Goal: Check status: Check status

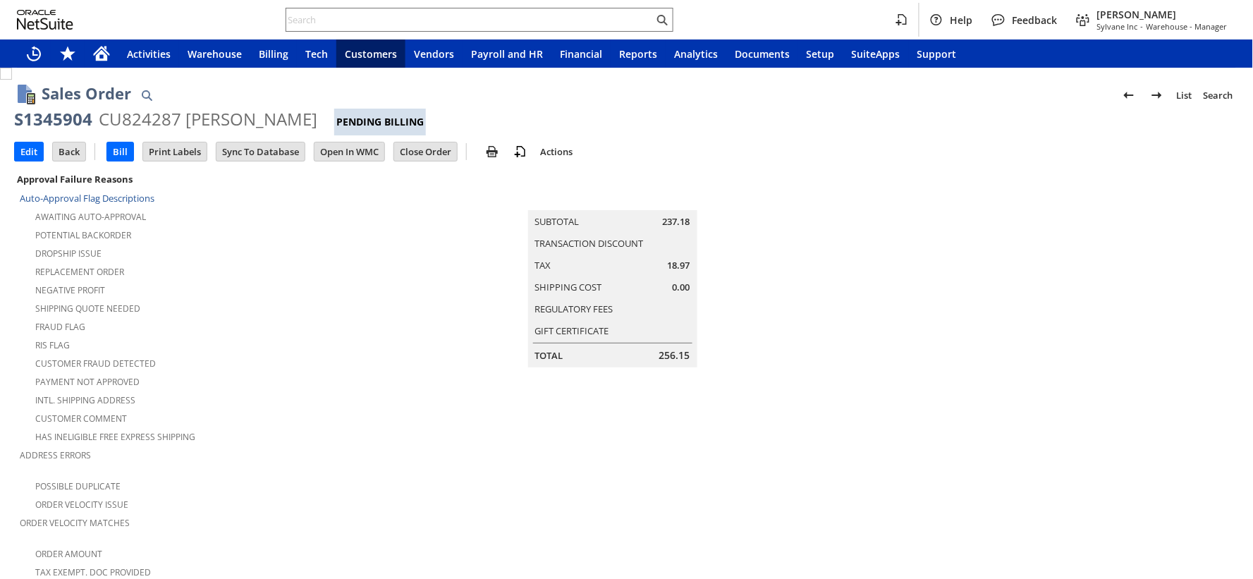
scroll to position [870, 0]
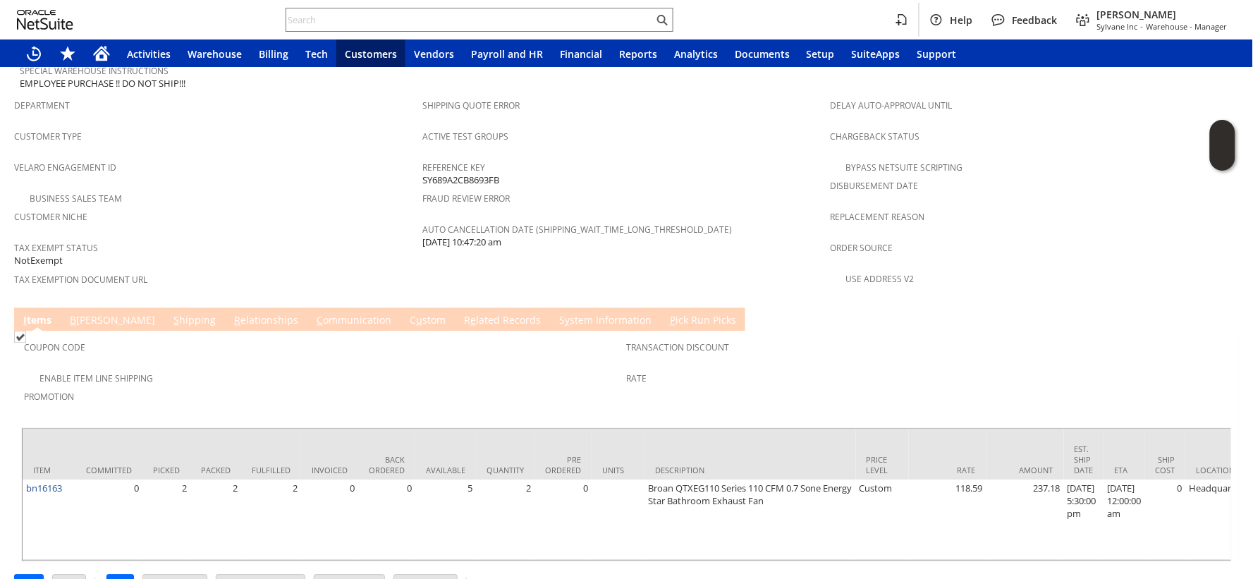
click at [460, 314] on link "R e lated Records" at bounding box center [502, 322] width 84 height 16
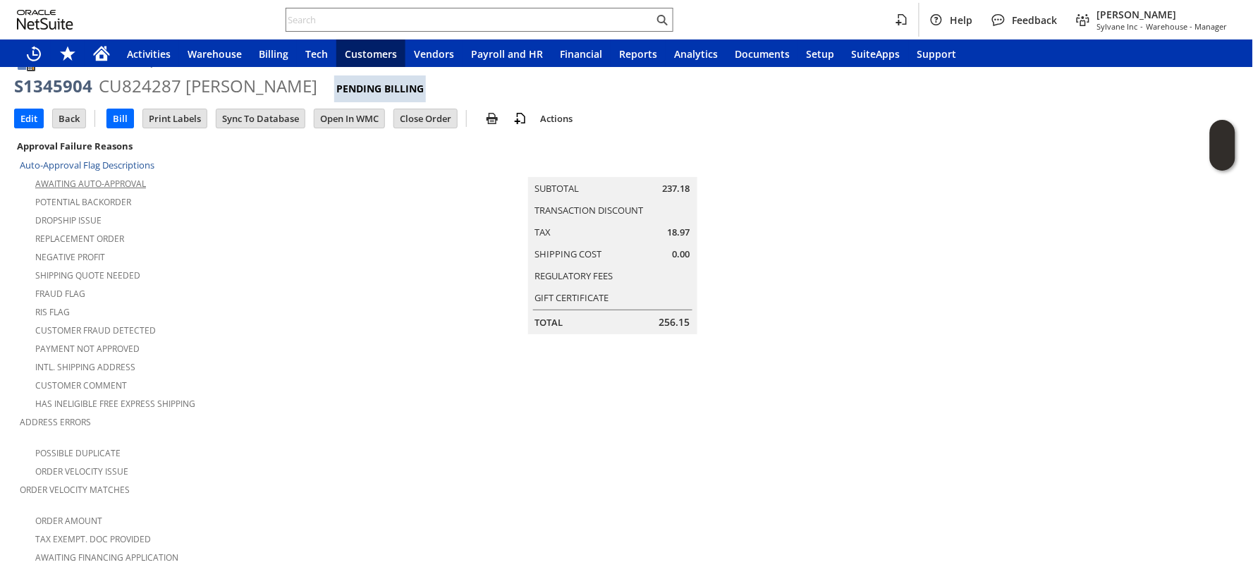
scroll to position [0, 0]
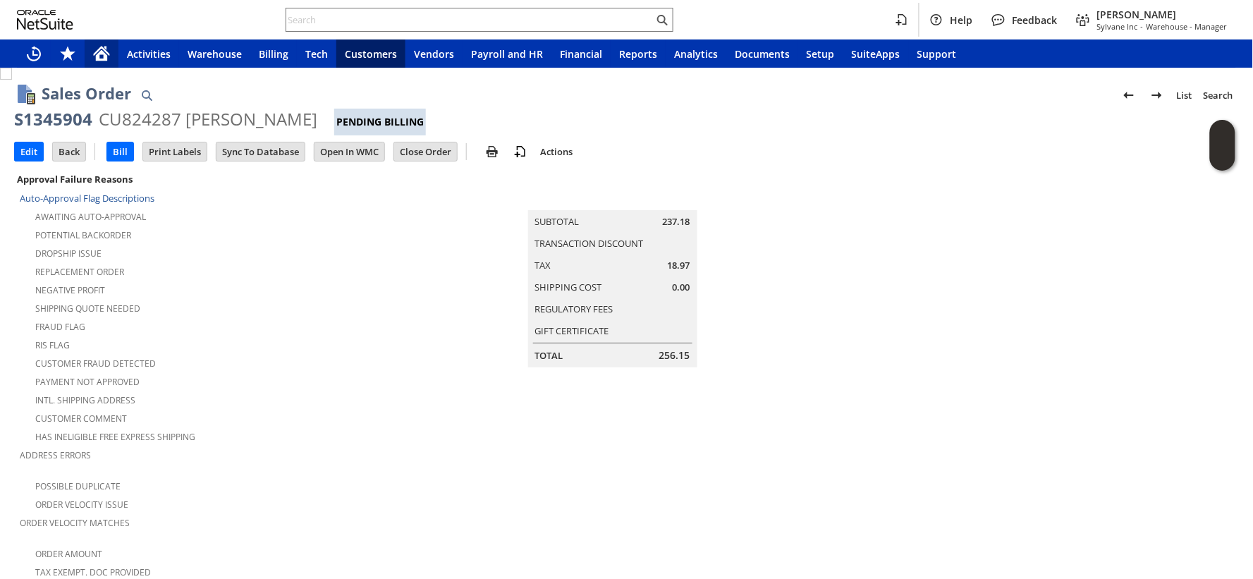
click at [93, 47] on icon "Home" at bounding box center [101, 53] width 17 height 17
click at [68, 116] on div "S1344797" at bounding box center [53, 119] width 78 height 23
copy div "S1344797"
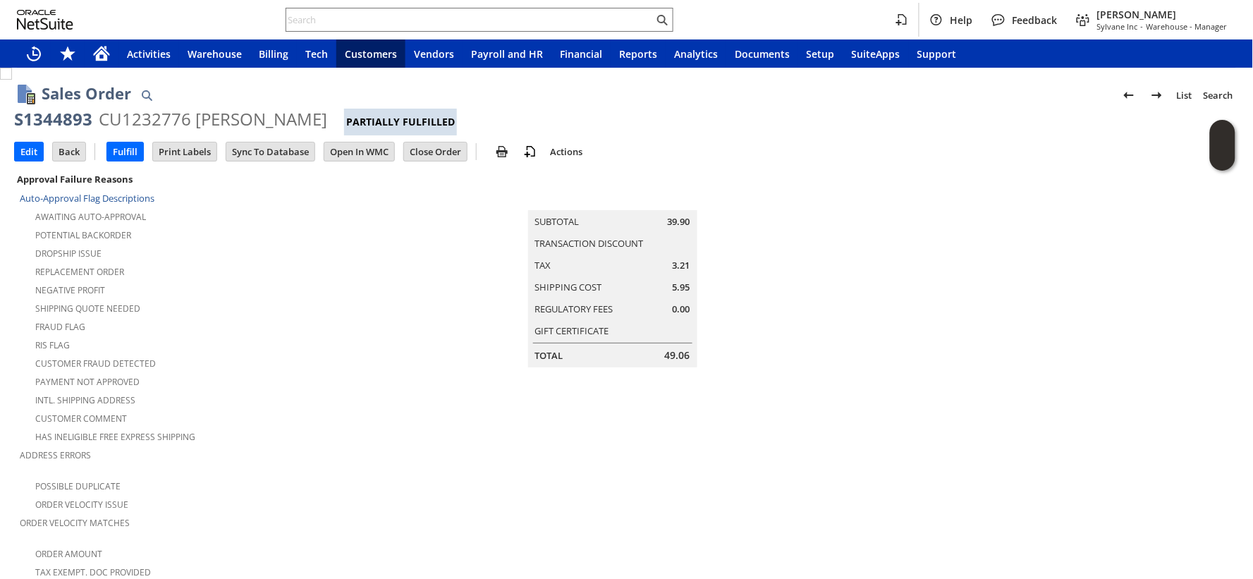
click at [59, 121] on div "S1344893" at bounding box center [53, 119] width 78 height 23
click at [57, 121] on div "S1344893" at bounding box center [53, 119] width 78 height 23
drag, startPoint x: 57, startPoint y: 121, endPoint x: 41, endPoint y: 116, distance: 16.9
click at [41, 116] on div "S1344893" at bounding box center [53, 119] width 78 height 23
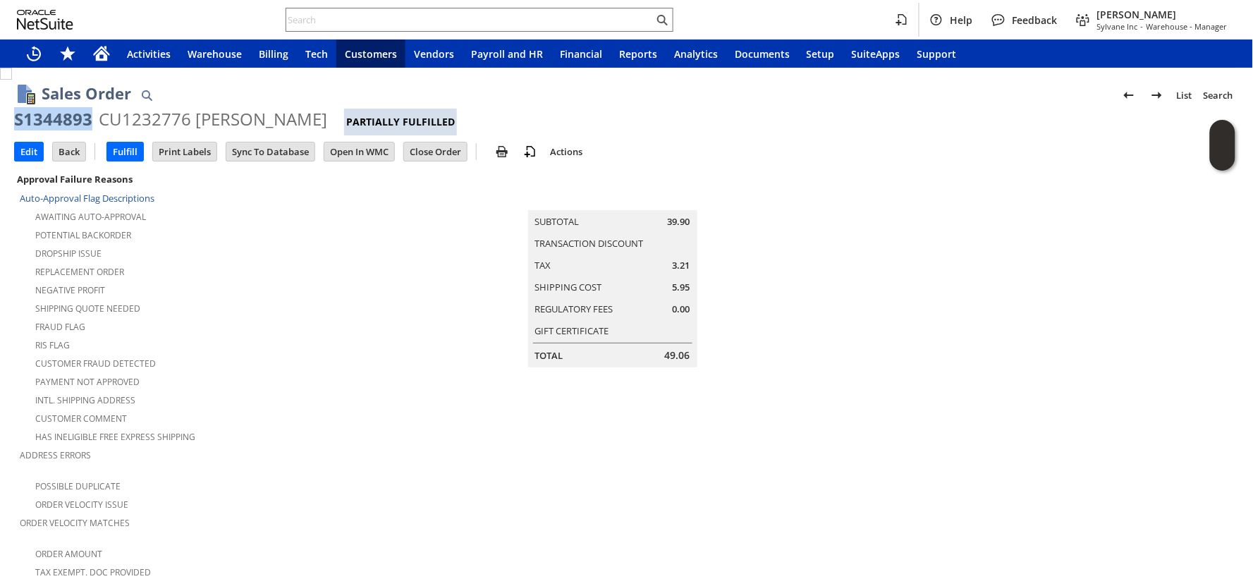
copy div "S1344893"
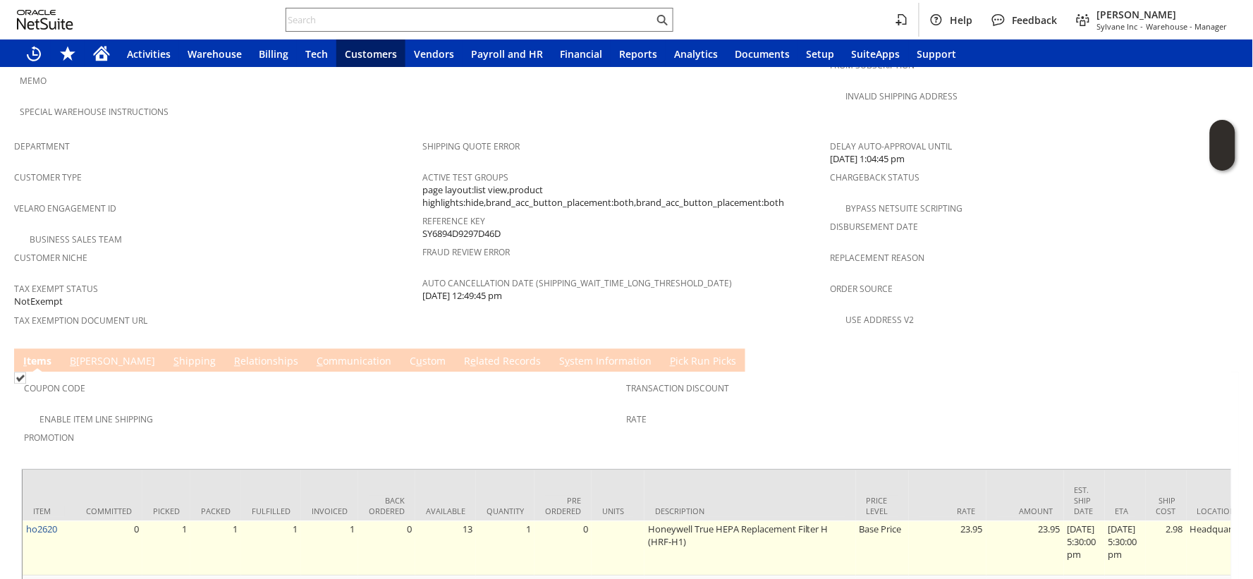
scroll to position [899, 0]
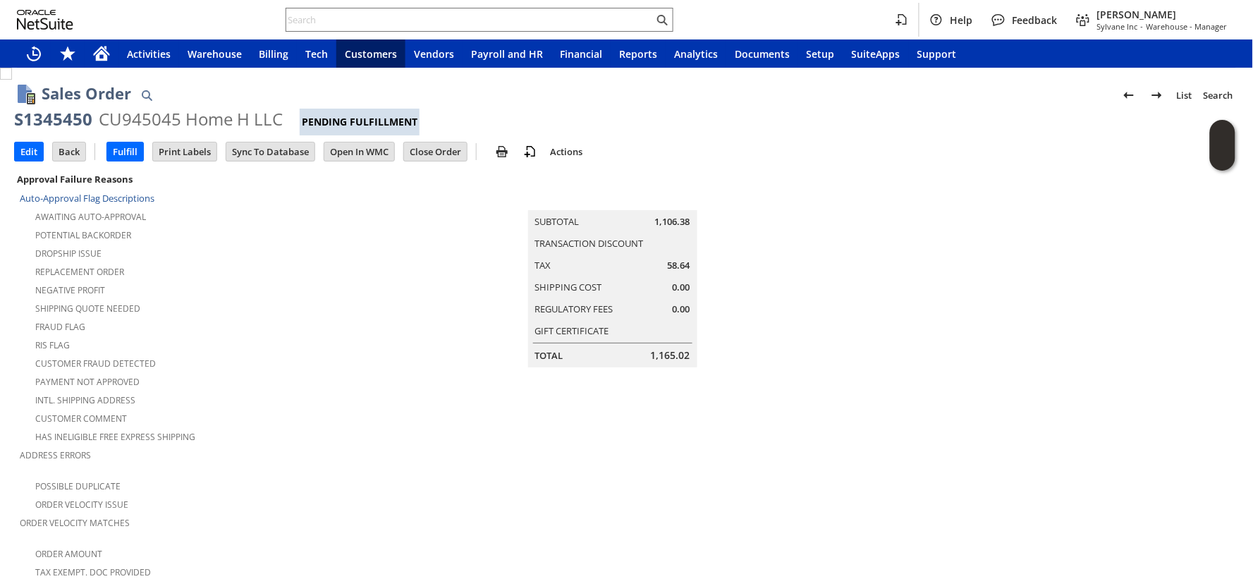
scroll to position [999, 0]
